Goal: Book appointment/travel/reservation

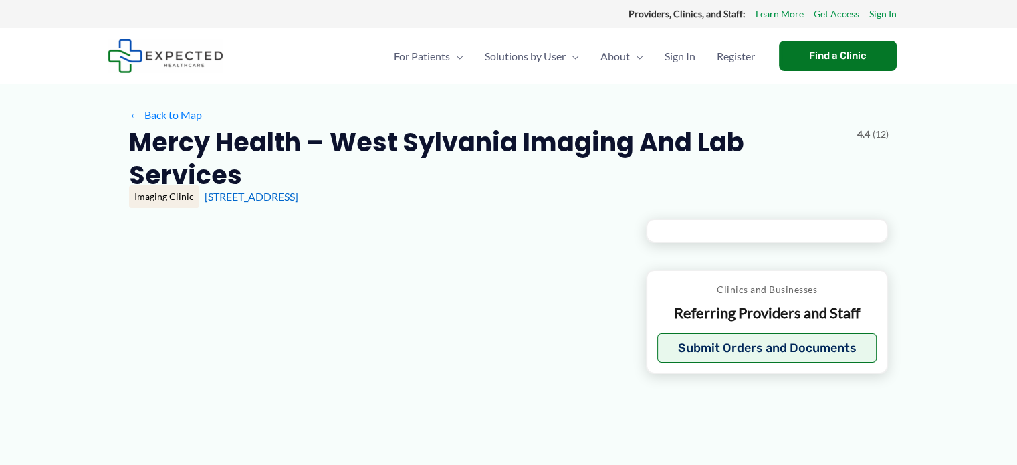
type input "**********"
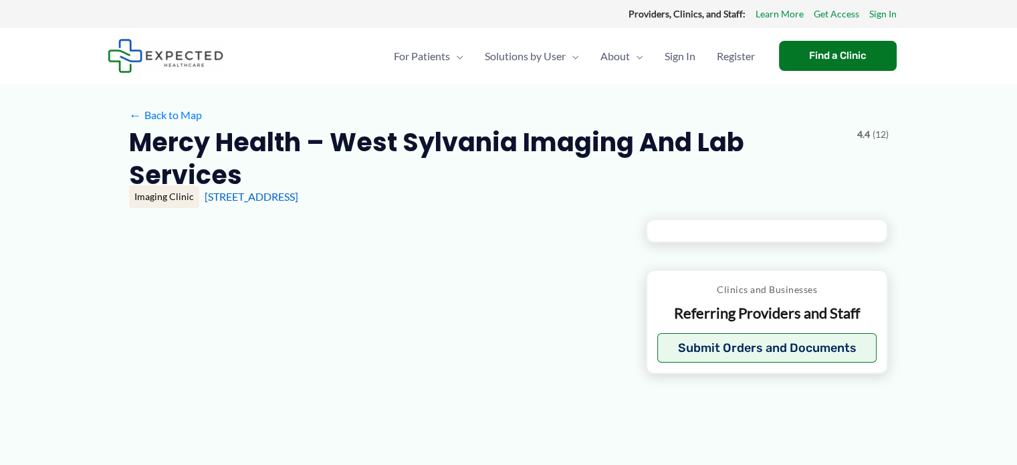
type input "**********"
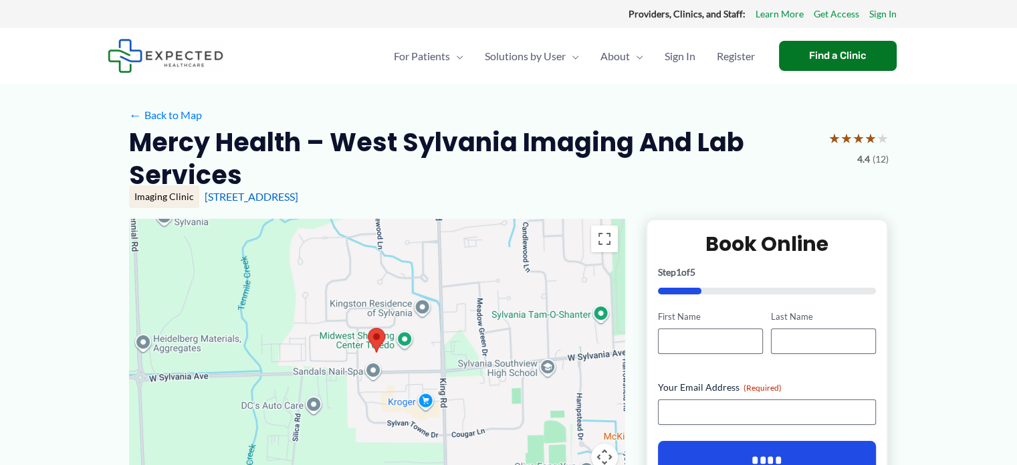
scroll to position [38, 0]
